Goal: Task Accomplishment & Management: Use online tool/utility

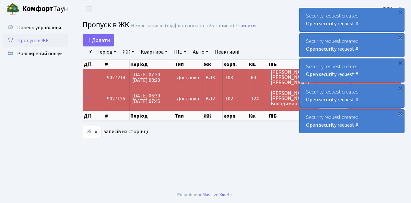
select select "25"
click at [27, 40] on span "Пропуск в ЖК" at bounding box center [33, 40] width 32 height 7
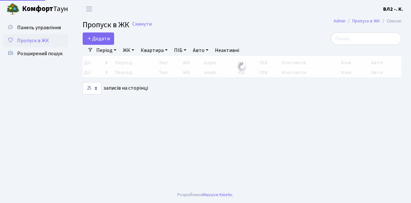
select select "25"
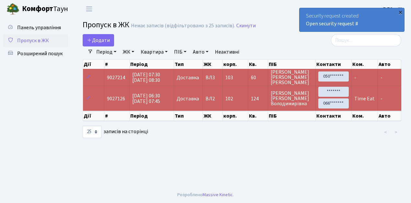
click at [401, 12] on div "×" at bounding box center [400, 12] width 6 height 6
click at [32, 40] on span "Пропуск в ЖК" at bounding box center [33, 40] width 32 height 7
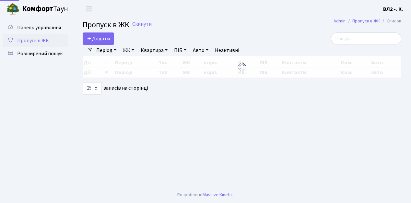
select select "25"
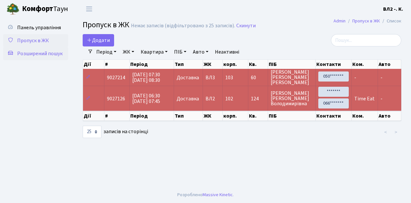
click at [48, 55] on span "Розширений пошук" at bounding box center [39, 53] width 45 height 7
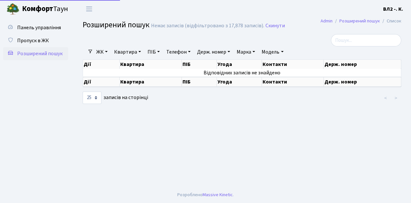
select select "25"
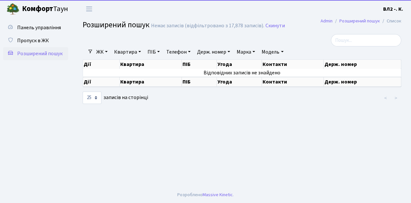
click at [121, 52] on link "Квартира" at bounding box center [128, 51] width 32 height 11
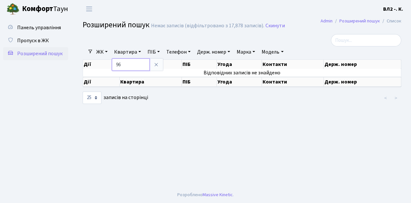
type input "96"
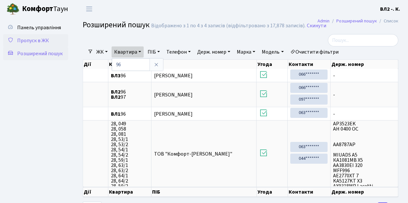
click at [38, 42] on span "Пропуск в ЖК" at bounding box center [33, 40] width 32 height 7
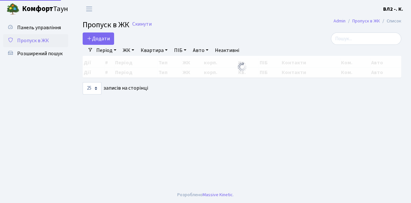
select select "25"
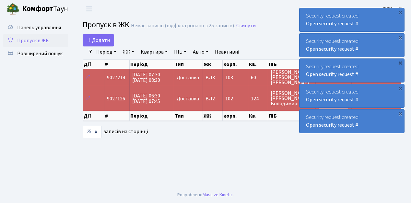
click at [45, 39] on span "Пропуск в ЖК" at bounding box center [33, 40] width 32 height 7
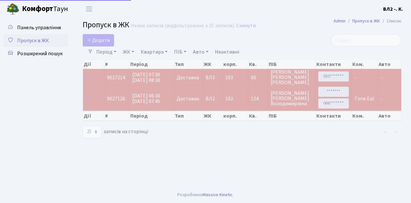
select select "25"
